Goal: Task Accomplishment & Management: Use online tool/utility

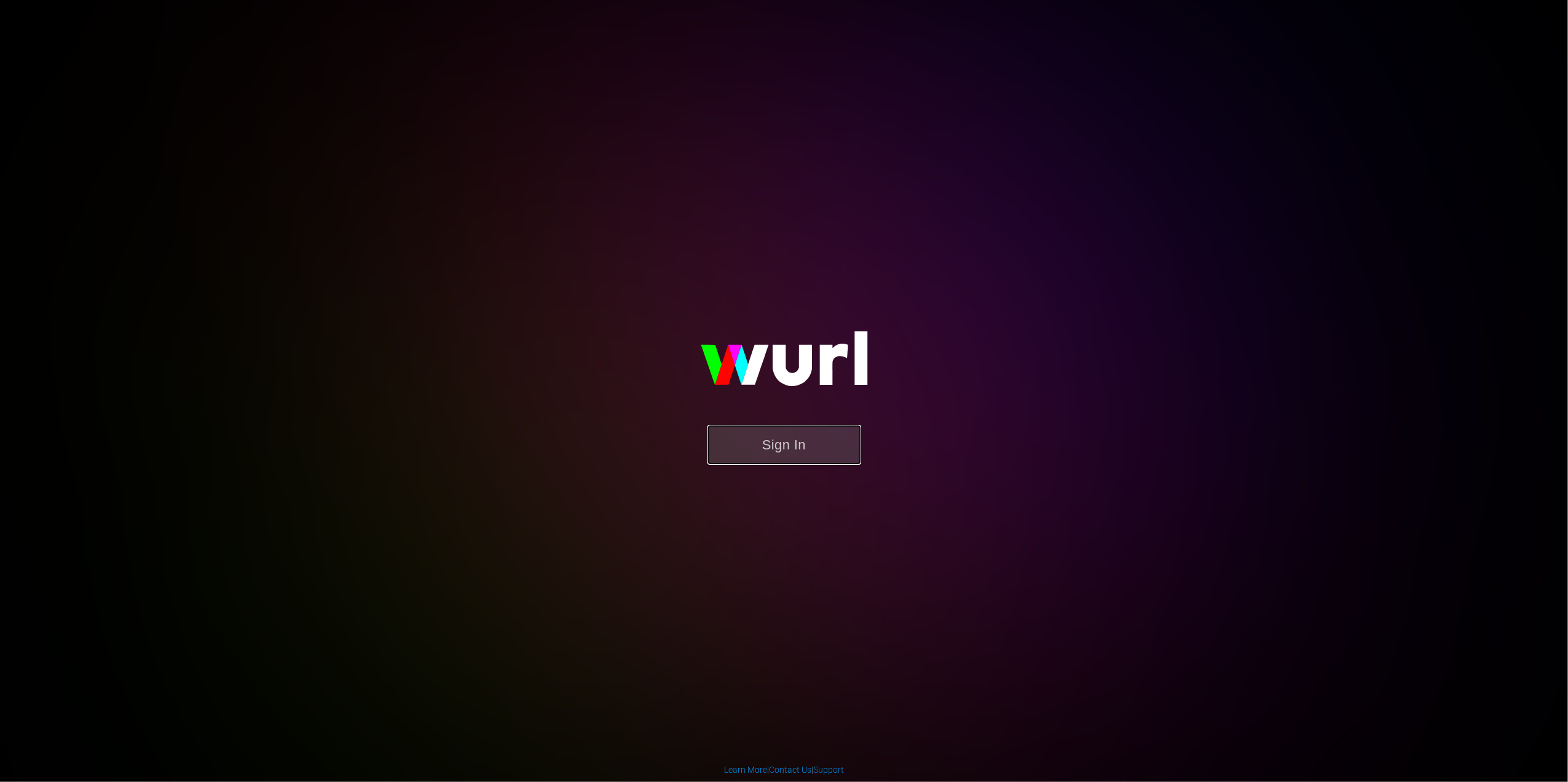
click at [797, 441] on button "Sign In" at bounding box center [784, 445] width 154 height 40
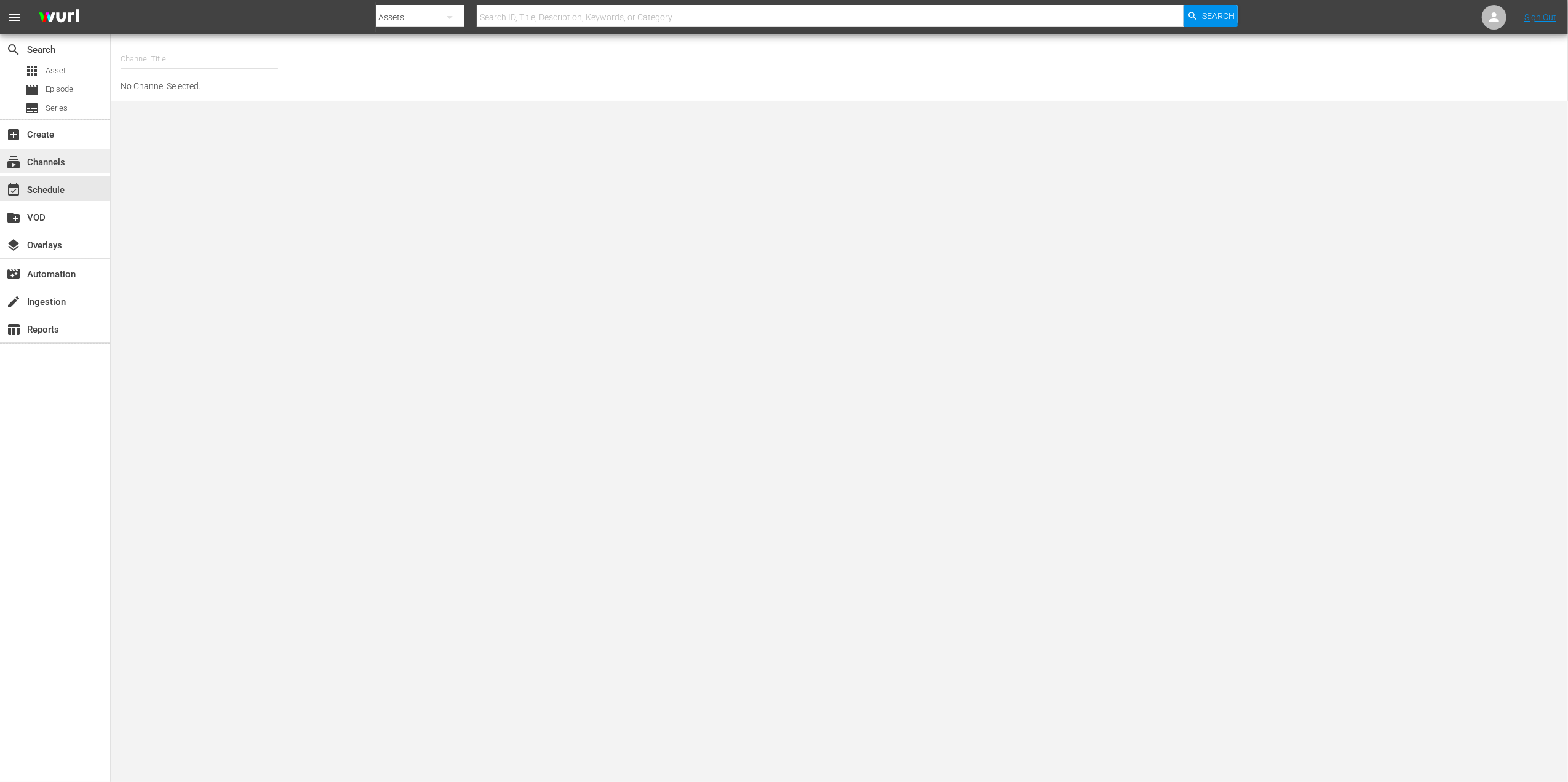
click at [67, 170] on div "subscriptions Channels" at bounding box center [55, 161] width 110 height 25
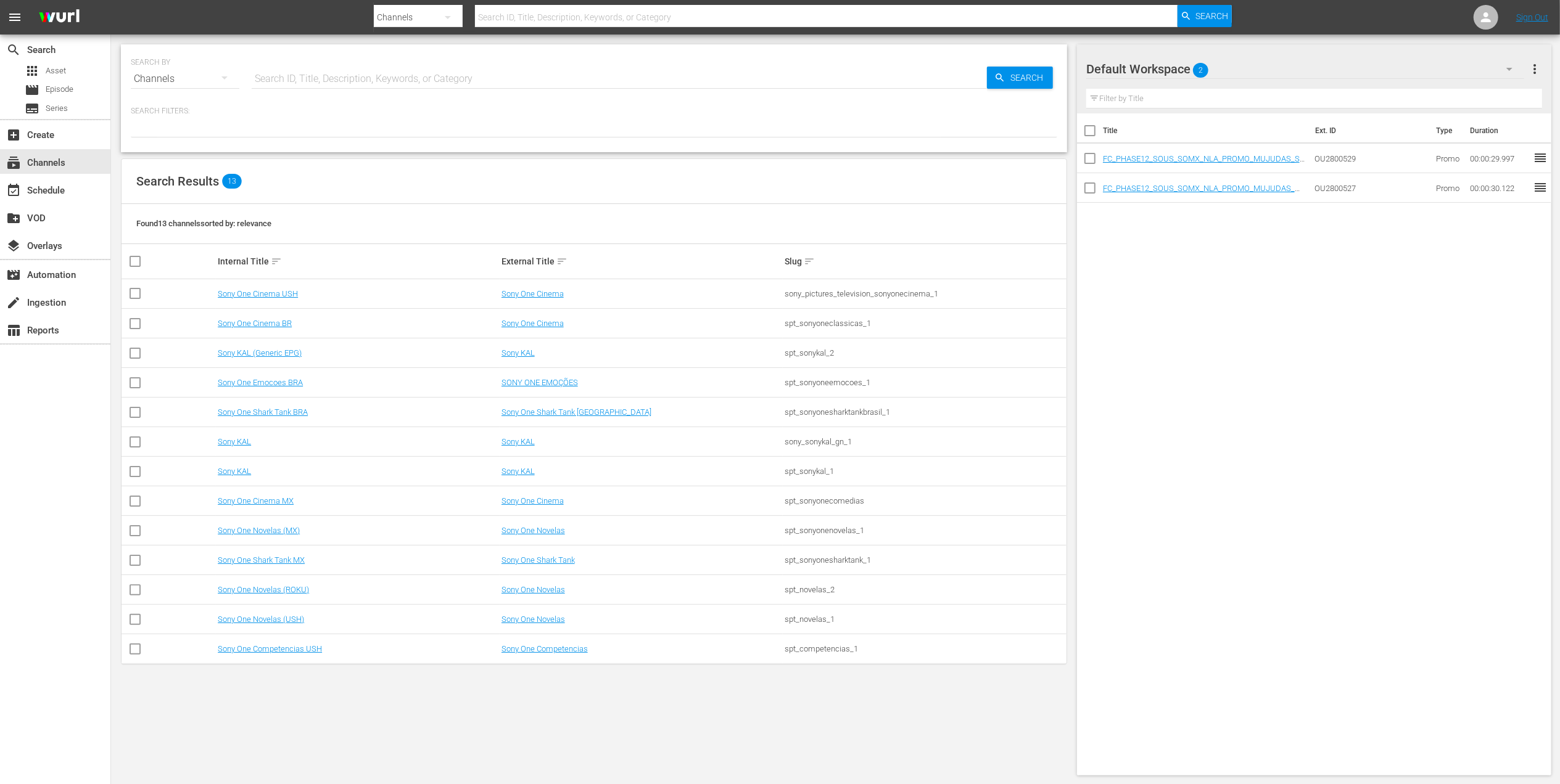
click at [311, 476] on div "Sony KAL" at bounding box center [358, 471] width 280 height 9
click at [295, 617] on link "Sony One Novelas (USH)" at bounding box center [261, 620] width 86 height 9
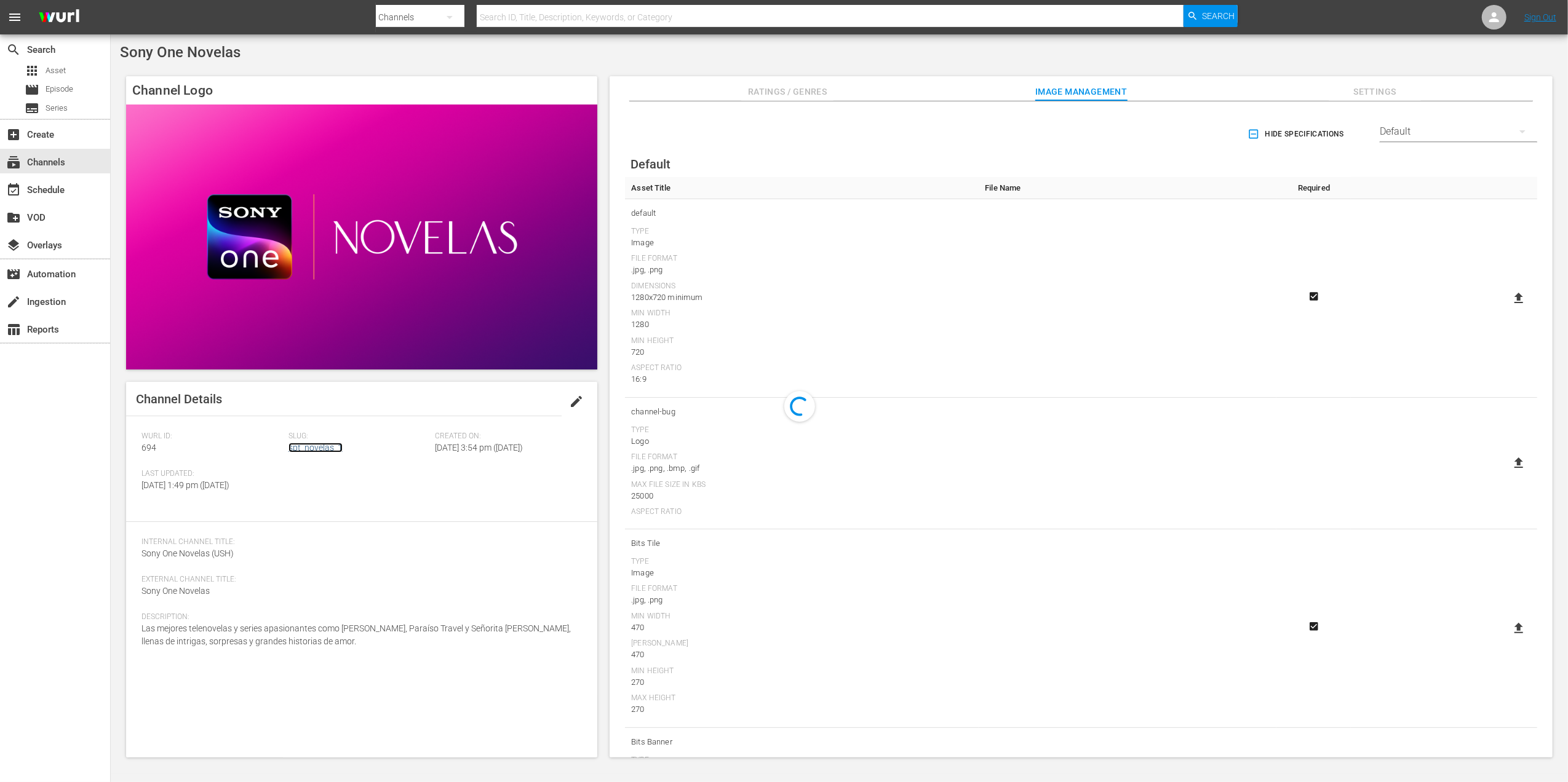
click at [315, 451] on link "spt_novelas_1" at bounding box center [315, 447] width 54 height 10
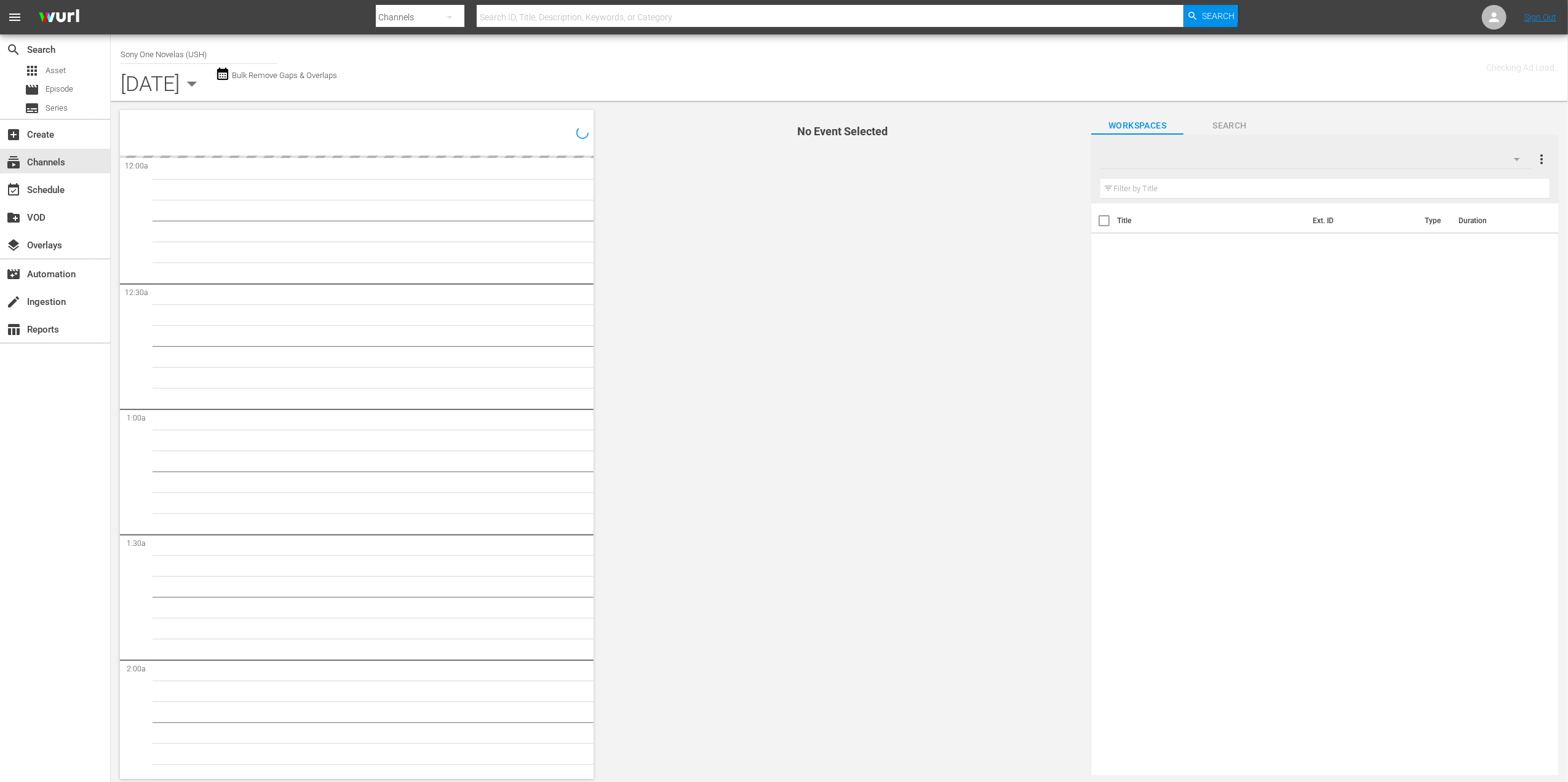
click at [230, 75] on icon "button" at bounding box center [222, 74] width 15 height 15
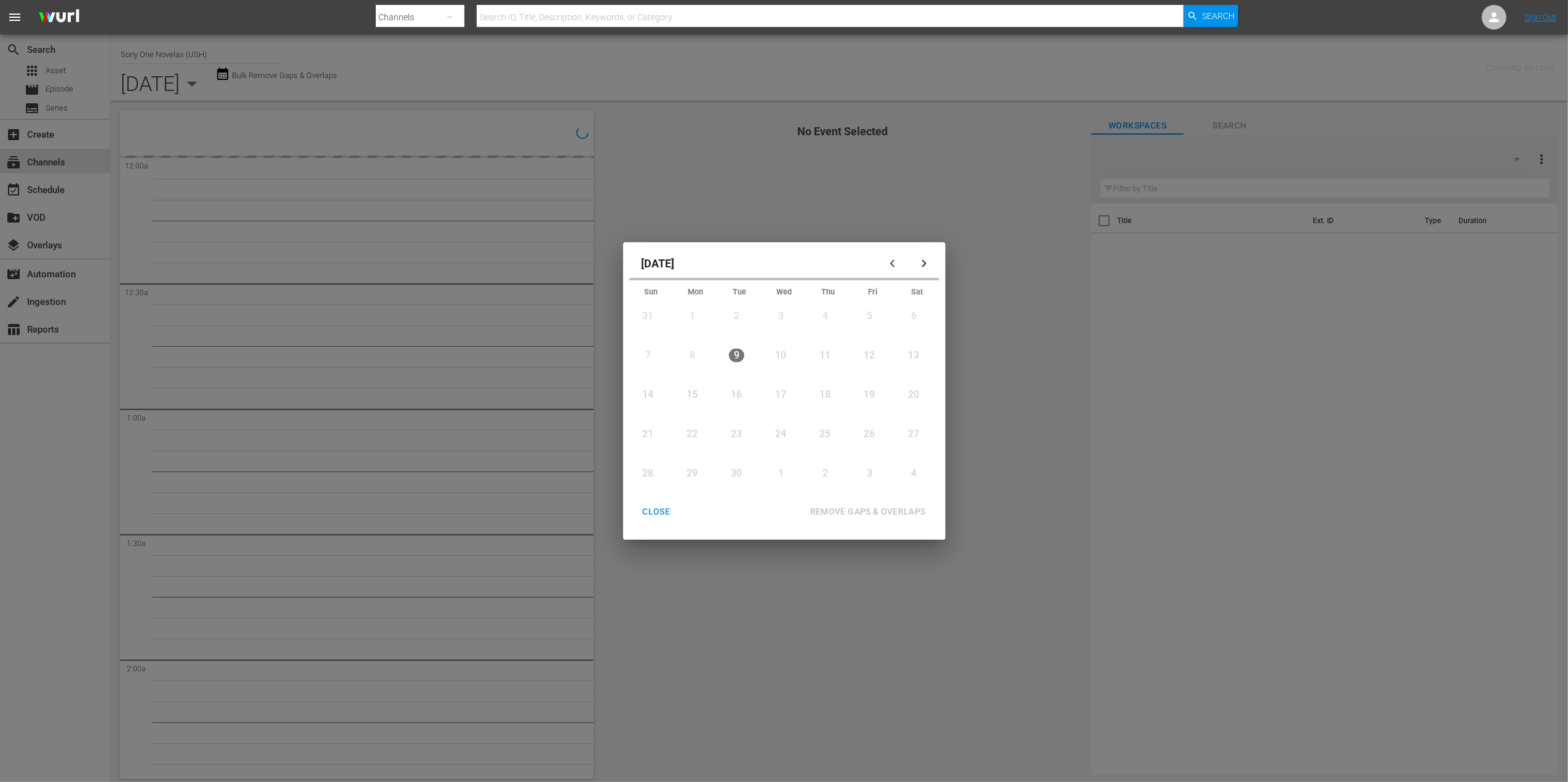
click at [950, 210] on div "[DATE] Sun Mon Tue Wed Thu Fri Sat 31 View Lineup 1 View Lineup 2 View Lineup 3…" at bounding box center [784, 391] width 1568 height 782
click at [672, 511] on div "CLOSE" at bounding box center [657, 512] width 47 height 15
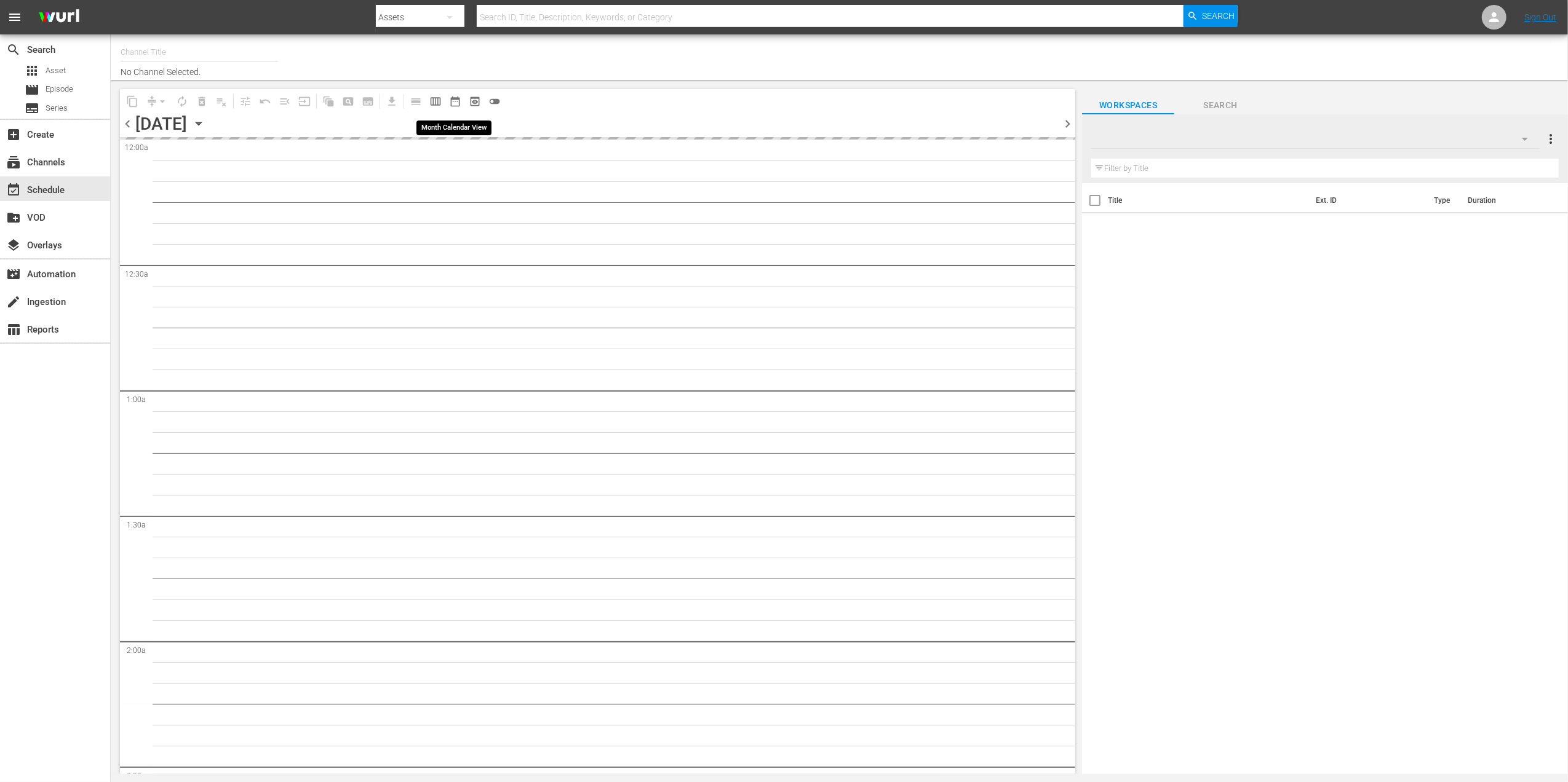
click at [451, 104] on span "date_range_outlined" at bounding box center [455, 101] width 12 height 12
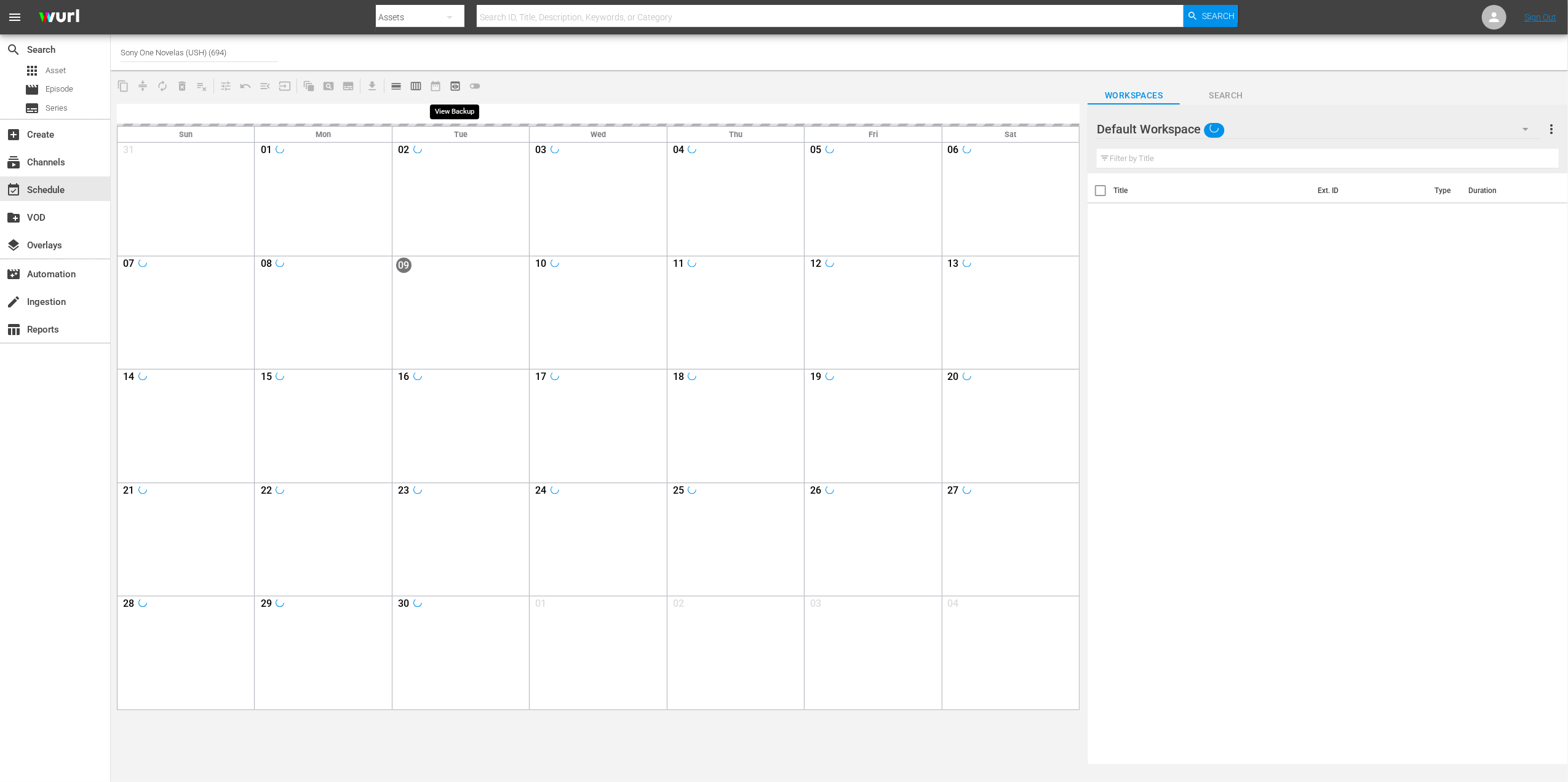
type input "Sony One Novelas (USH) (694)"
